Goal: Task Accomplishment & Management: Use online tool/utility

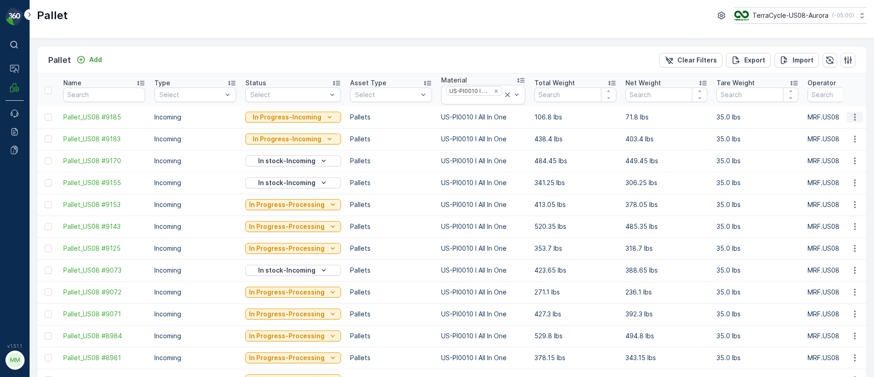
click at [855, 117] on icon "button" at bounding box center [855, 116] width 9 height 9
click at [844, 178] on div "Print QR" at bounding box center [844, 181] width 60 height 13
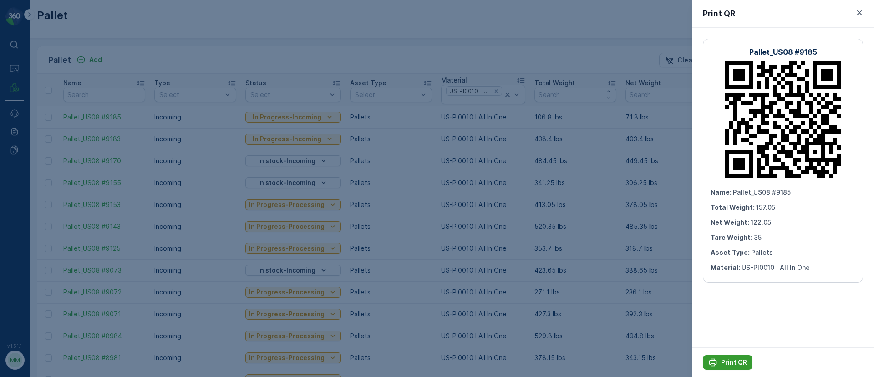
click at [738, 364] on p "Print QR" at bounding box center [734, 361] width 26 height 9
click at [747, 363] on button "Print QR" at bounding box center [728, 362] width 50 height 15
click at [789, 87] on icon at bounding box center [783, 119] width 117 height 117
click at [858, 10] on icon "button" at bounding box center [859, 12] width 9 height 9
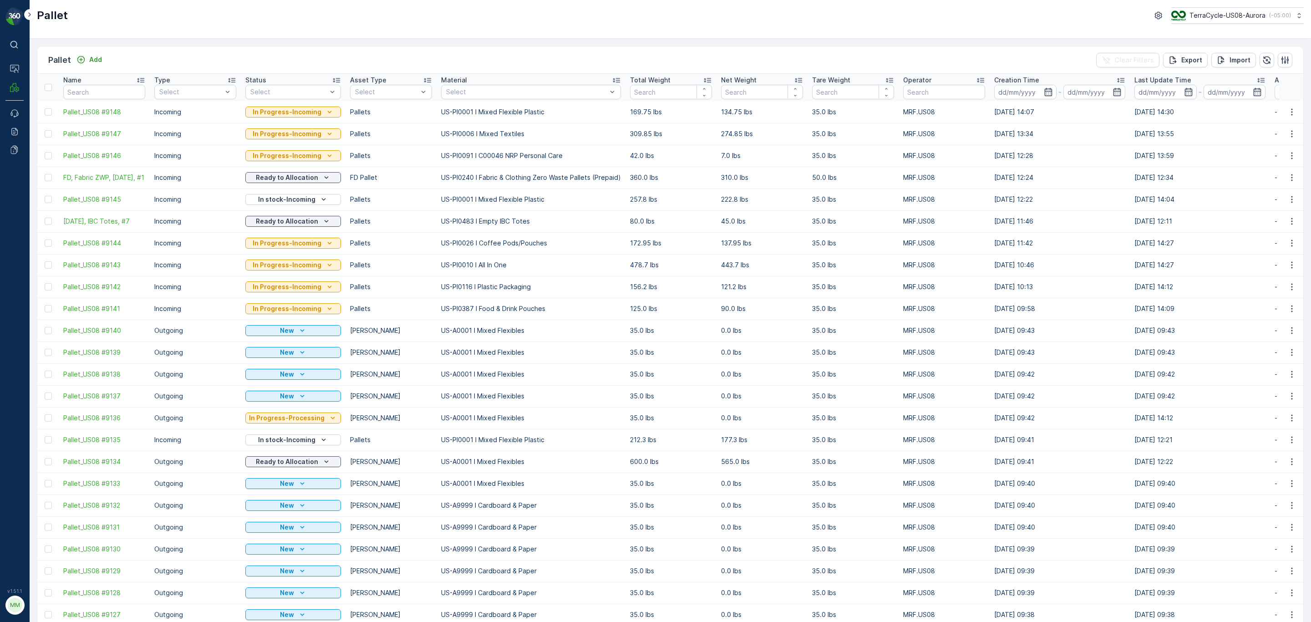
scroll to position [510, 0]
